Goal: Task Accomplishment & Management: Manage account settings

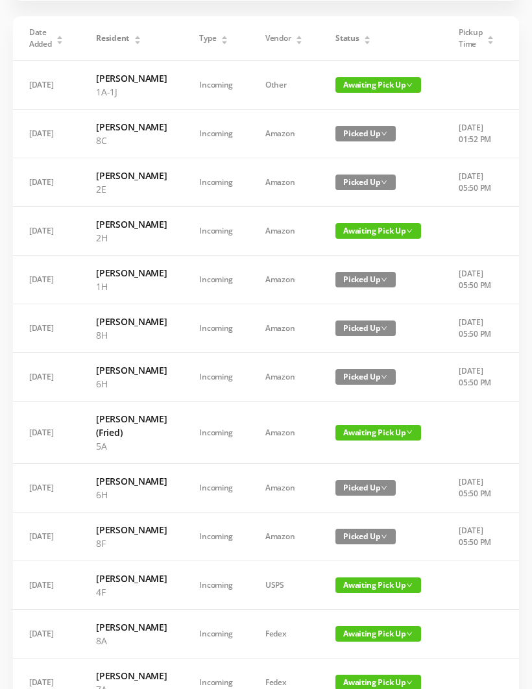
scroll to position [106, 0]
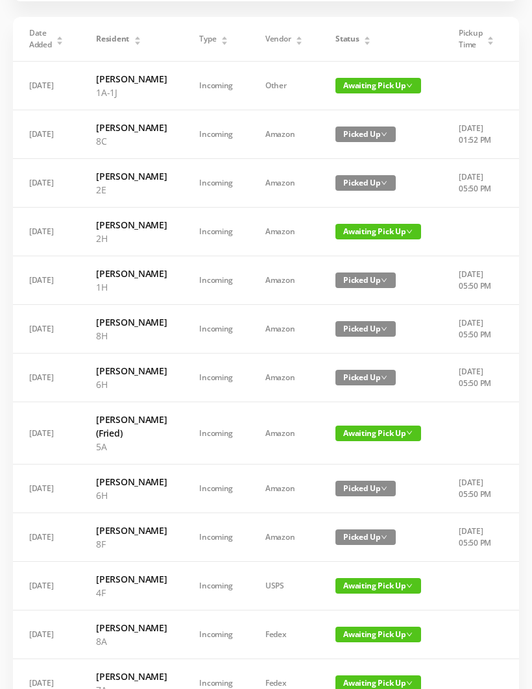
click at [452, 465] on td at bounding box center [477, 433] width 68 height 62
click at [371, 441] on span "Awaiting Pick Up" at bounding box center [379, 434] width 86 height 16
click at [354, 584] on link "Picked Up" at bounding box center [360, 581] width 84 height 21
click at [374, 441] on span "Picked Up" at bounding box center [366, 434] width 60 height 16
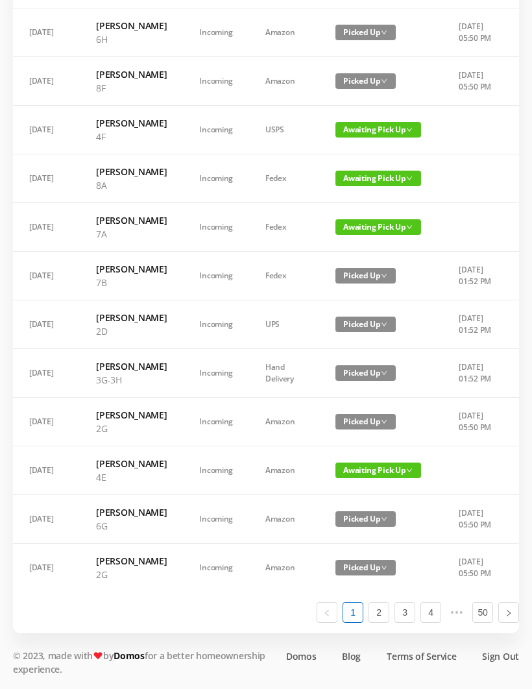
scroll to position [790, 0]
click at [386, 622] on link "2" at bounding box center [378, 612] width 19 height 19
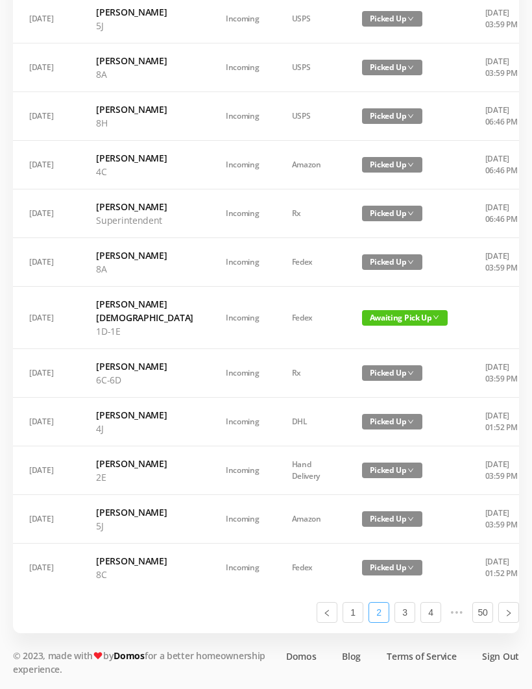
scroll to position [626, 0]
click at [413, 622] on link "3" at bounding box center [404, 612] width 19 height 19
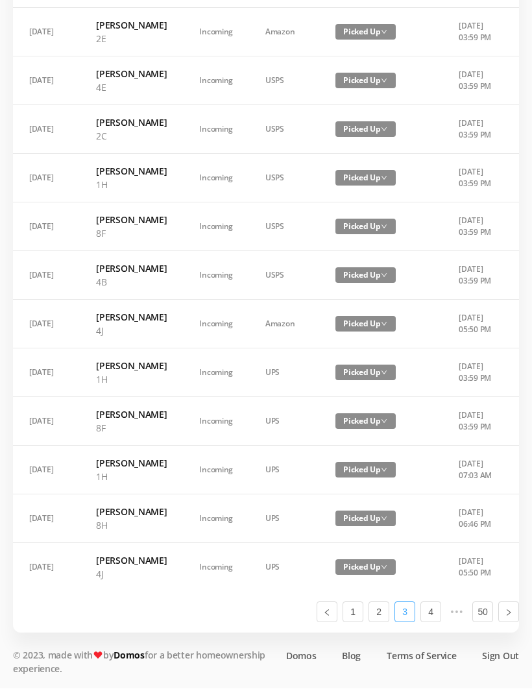
scroll to position [722, 0]
click at [436, 622] on link "4" at bounding box center [430, 612] width 19 height 19
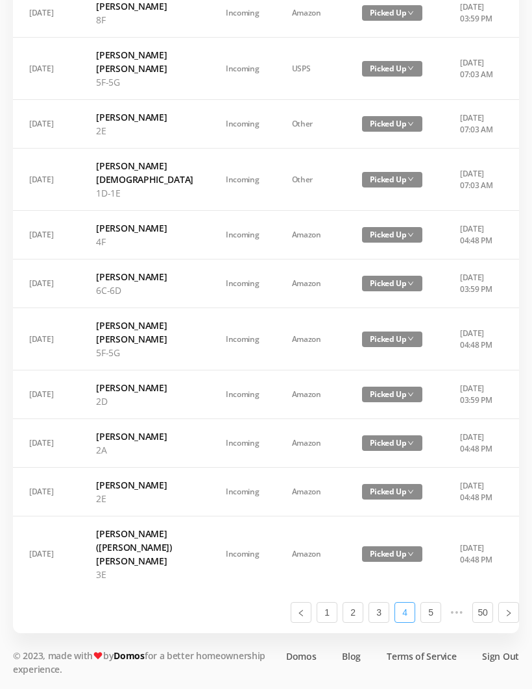
scroll to position [749, 0]
click at [331, 622] on link "1" at bounding box center [326, 612] width 19 height 19
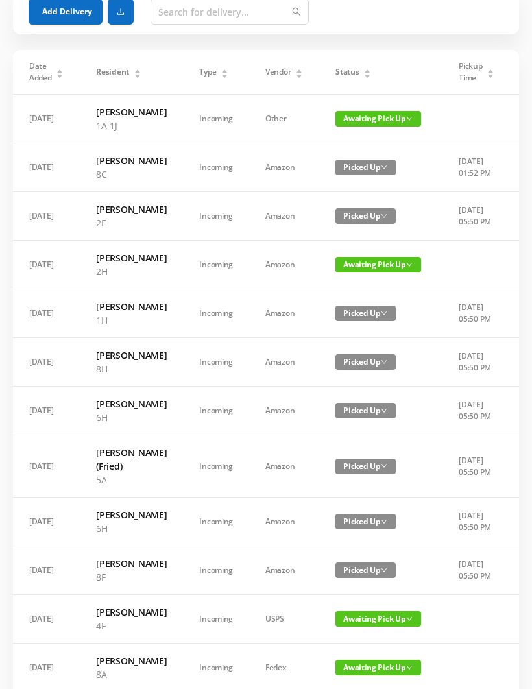
scroll to position [73, 0]
click at [358, 273] on span "Awaiting Pick Up" at bounding box center [379, 265] width 86 height 16
click at [349, 358] on link "Picked Up" at bounding box center [360, 358] width 84 height 21
